Goal: Transaction & Acquisition: Purchase product/service

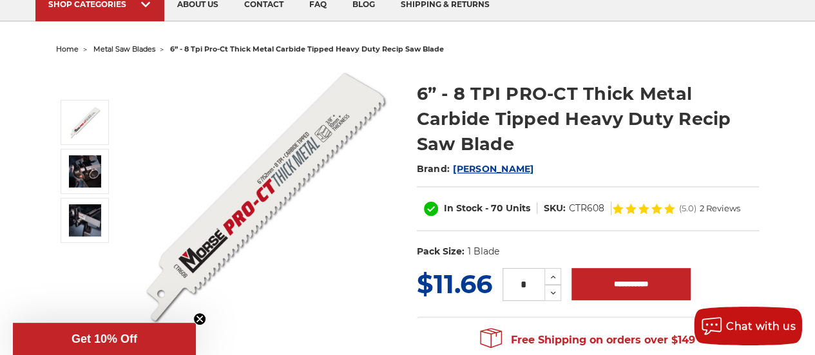
scroll to position [129, 0]
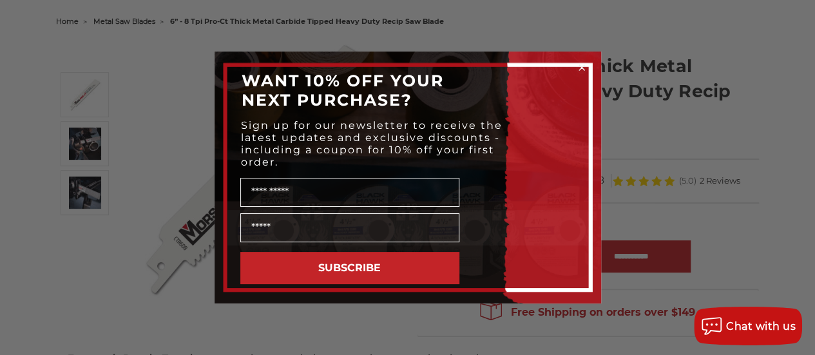
click at [582, 68] on icon "Close dialog" at bounding box center [581, 67] width 5 height 5
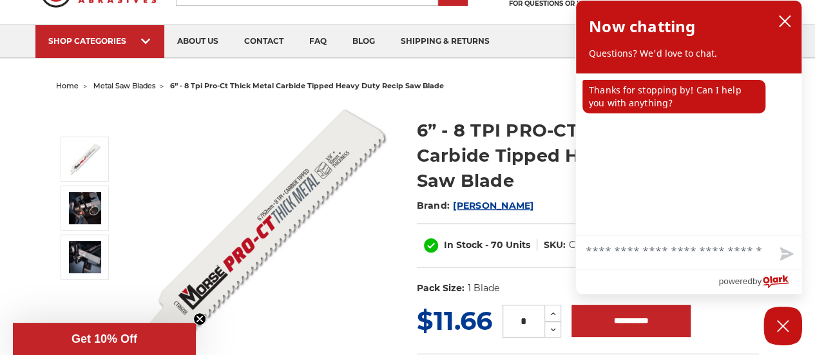
scroll to position [0, 0]
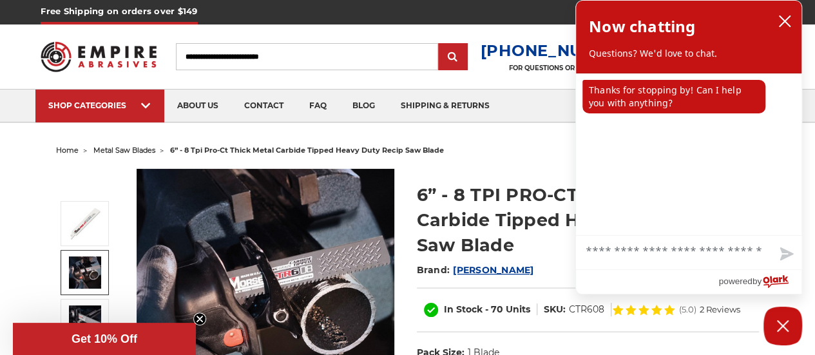
click at [88, 268] on img at bounding box center [85, 272] width 32 height 32
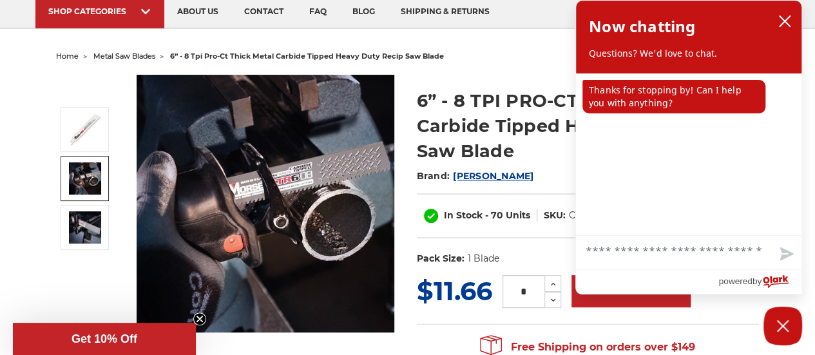
scroll to position [129, 0]
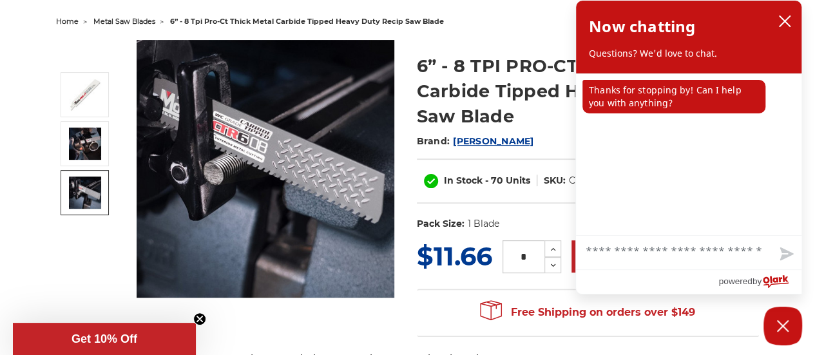
click at [90, 181] on img at bounding box center [85, 193] width 32 height 32
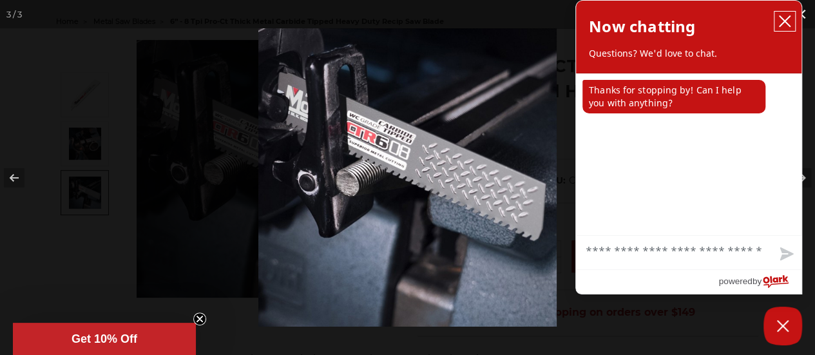
click at [788, 17] on icon "close chatbox" at bounding box center [784, 21] width 13 height 13
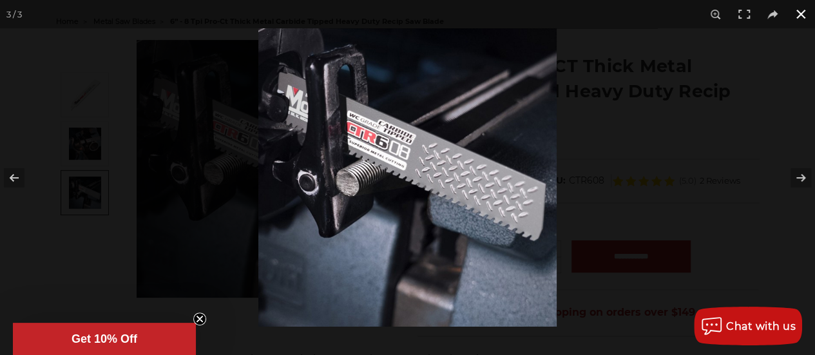
click at [801, 14] on button at bounding box center [801, 14] width 28 height 28
